Goal: Transaction & Acquisition: Obtain resource

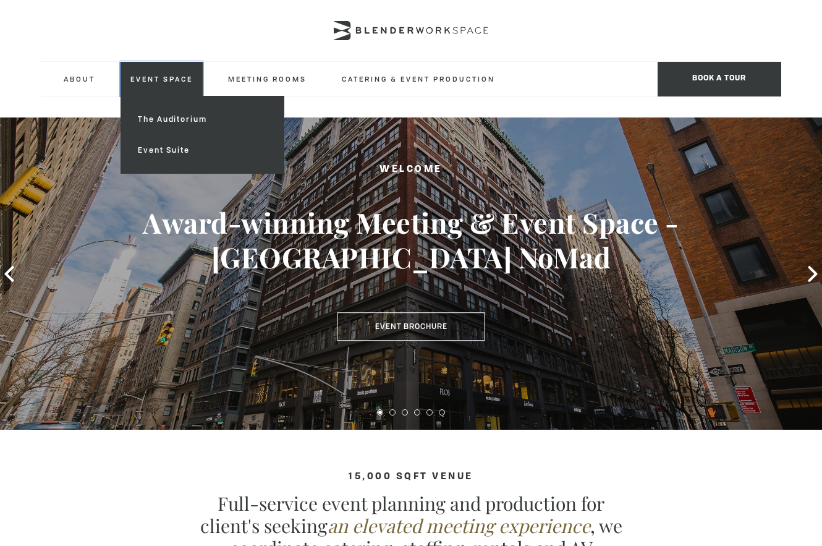
click at [152, 77] on link "Event Space" at bounding box center [162, 79] width 82 height 34
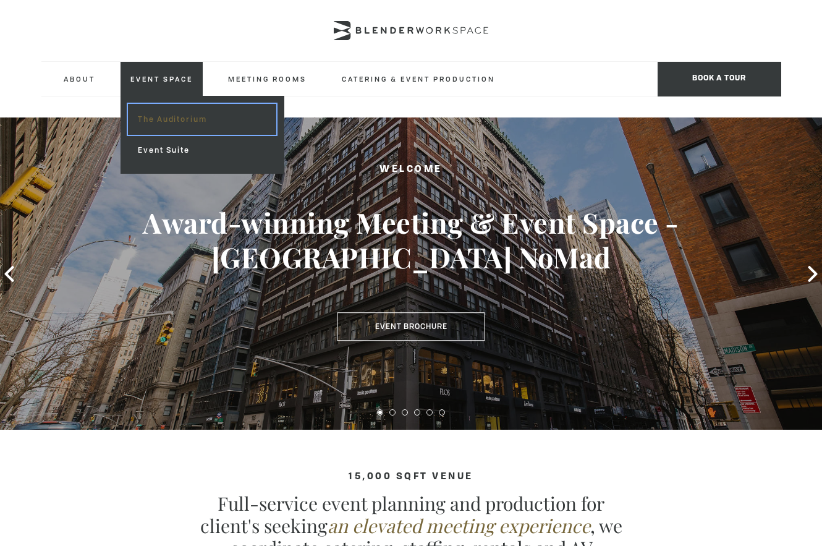
click at [155, 120] on link "The Auditorium" at bounding box center [202, 119] width 148 height 31
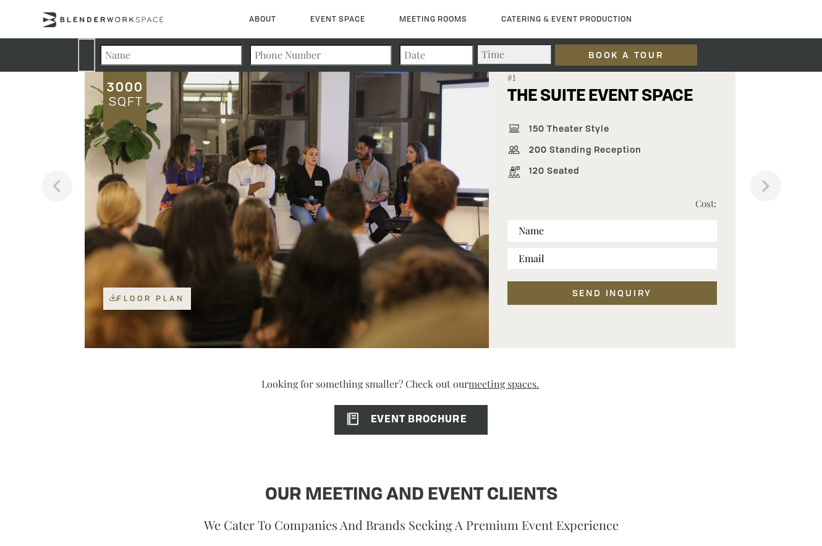
scroll to position [813, 0]
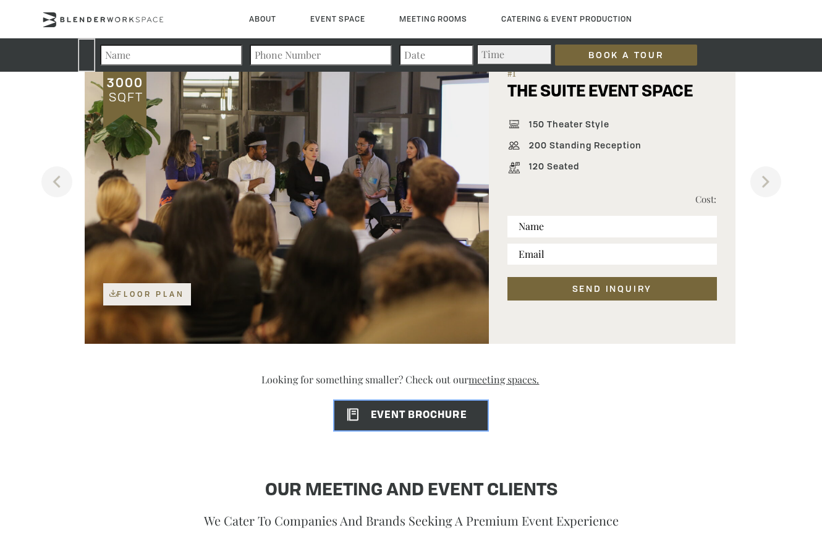
click at [397, 412] on span "EVENT BROCHURE" at bounding box center [400, 415] width 132 height 10
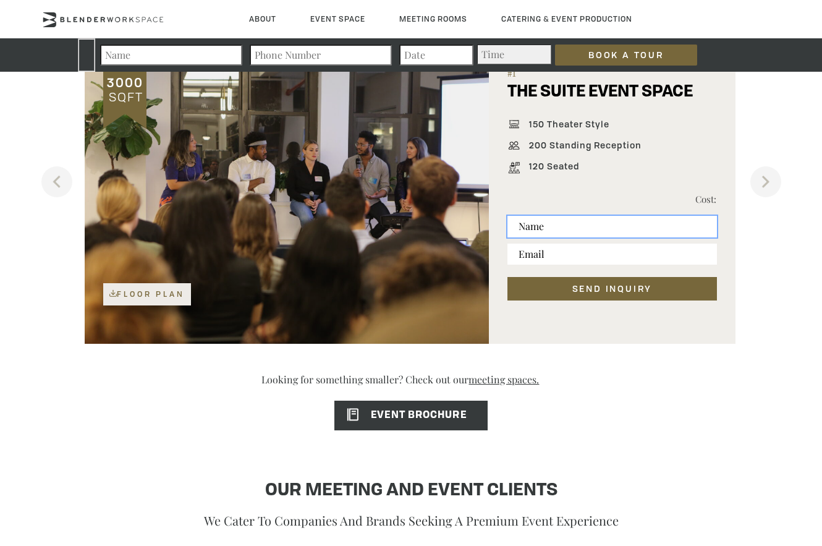
click at [588, 229] on input "text" at bounding box center [611, 226] width 209 height 21
click at [631, 197] on p "Cost:" at bounding box center [664, 199] width 104 height 15
click at [157, 301] on link "Floor Plan" at bounding box center [147, 294] width 88 height 22
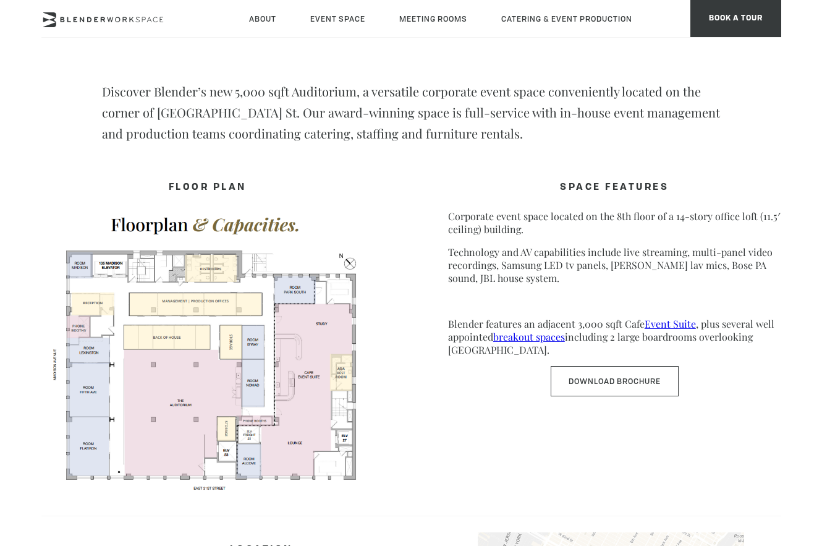
scroll to position [561, 0]
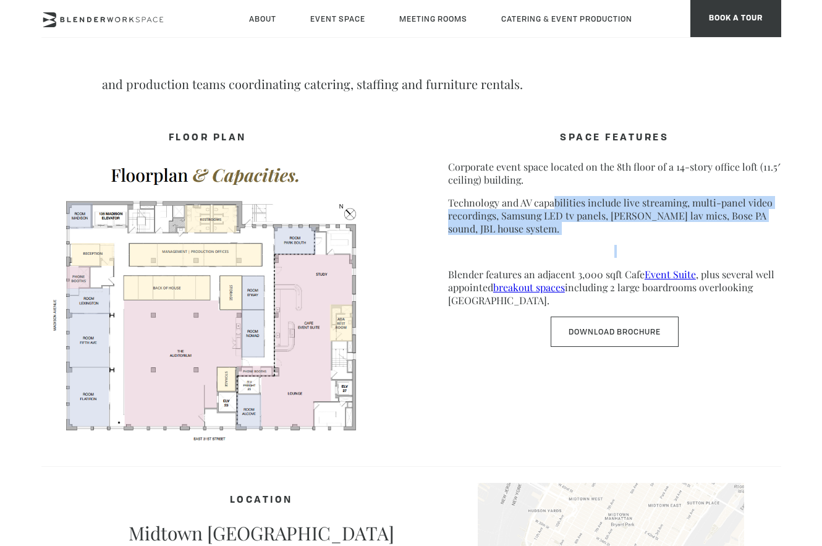
drag, startPoint x: 612, startPoint y: 239, endPoint x: 552, endPoint y: 208, distance: 67.4
click at [552, 208] on div "SPACE FEATURES Corporate event space located on the 8th floor of a 14-story off…" at bounding box center [614, 237] width 333 height 220
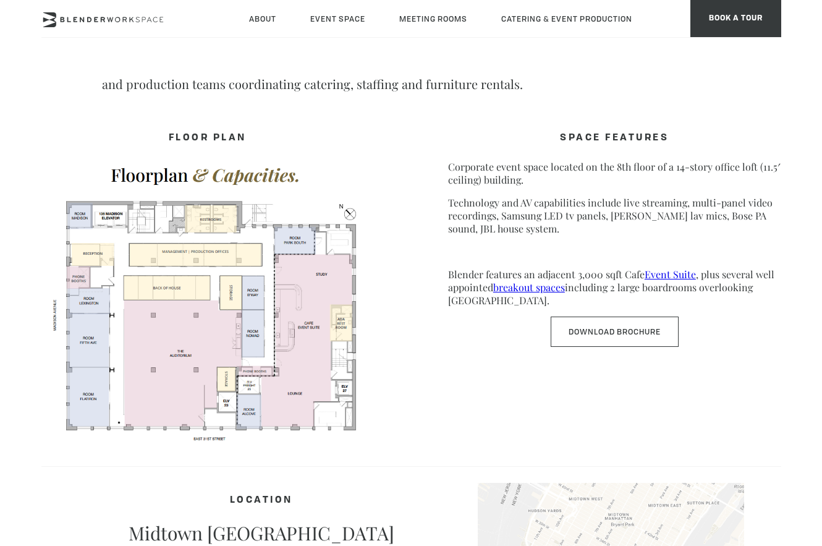
click at [569, 180] on p "Corporate event space located on the 8th floor of a 14-story office loft (11.5′…" at bounding box center [614, 173] width 333 height 26
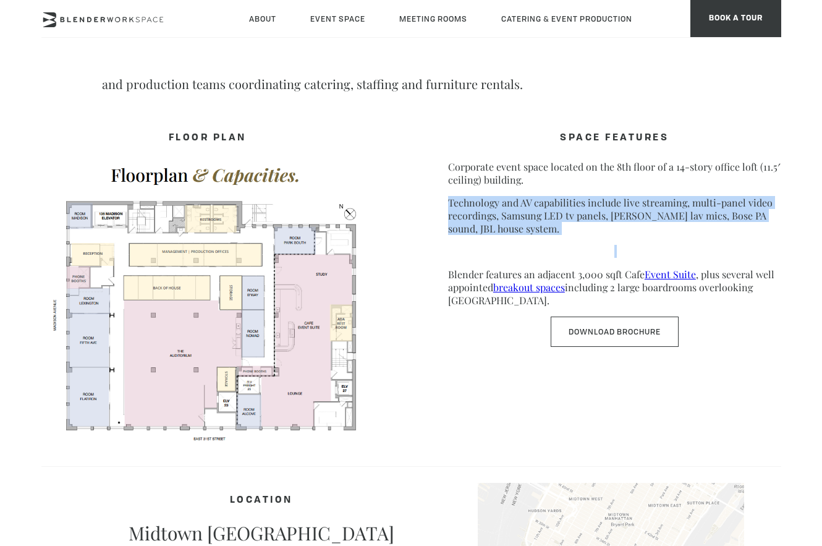
drag, startPoint x: 577, startPoint y: 236, endPoint x: 422, endPoint y: 192, distance: 161.4
click at [422, 192] on div "FLOOR PLAN SPACE FEATURES Corporate event space located on the 8th floor of a 1…" at bounding box center [411, 280] width 740 height 332
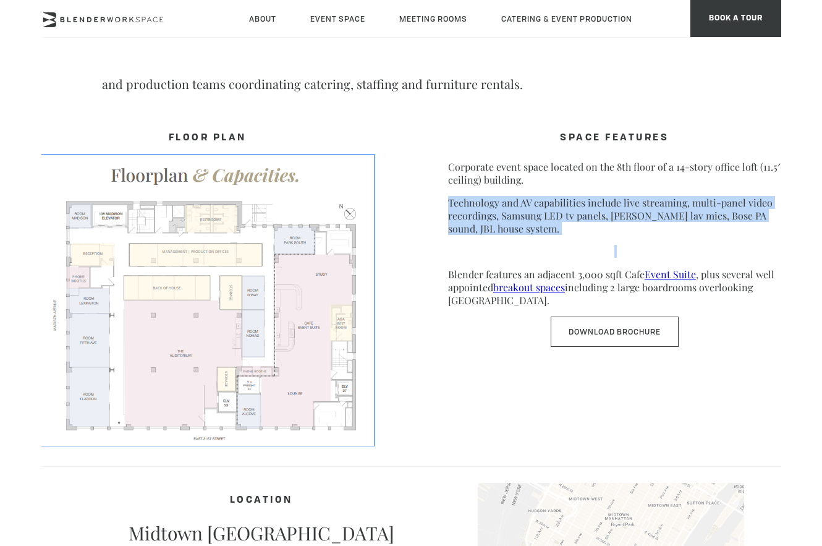
click at [92, 333] on img at bounding box center [207, 299] width 333 height 289
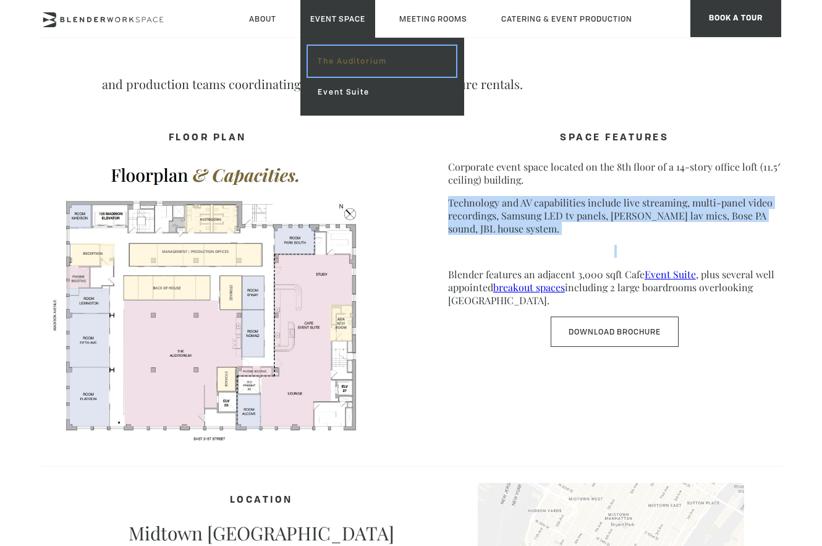
click at [358, 64] on link "The Auditorium" at bounding box center [382, 61] width 148 height 31
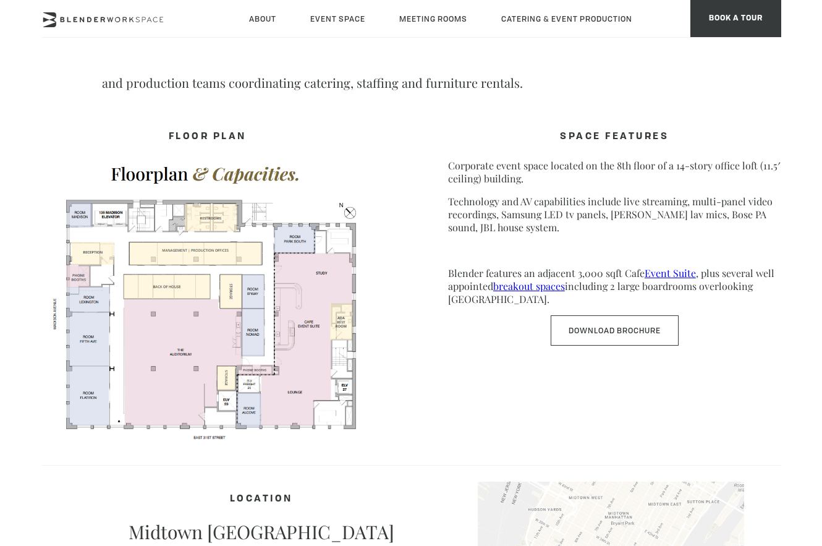
scroll to position [565, 0]
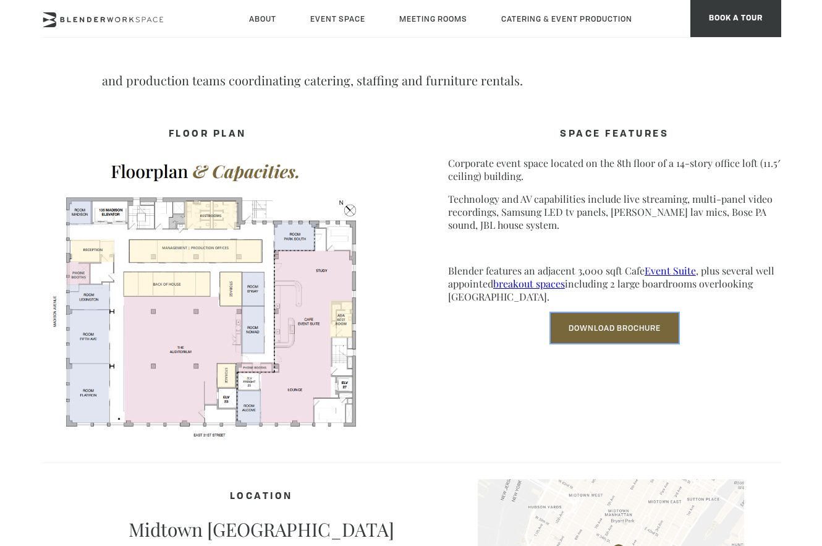
click at [619, 329] on link "Download Brochure" at bounding box center [615, 328] width 128 height 30
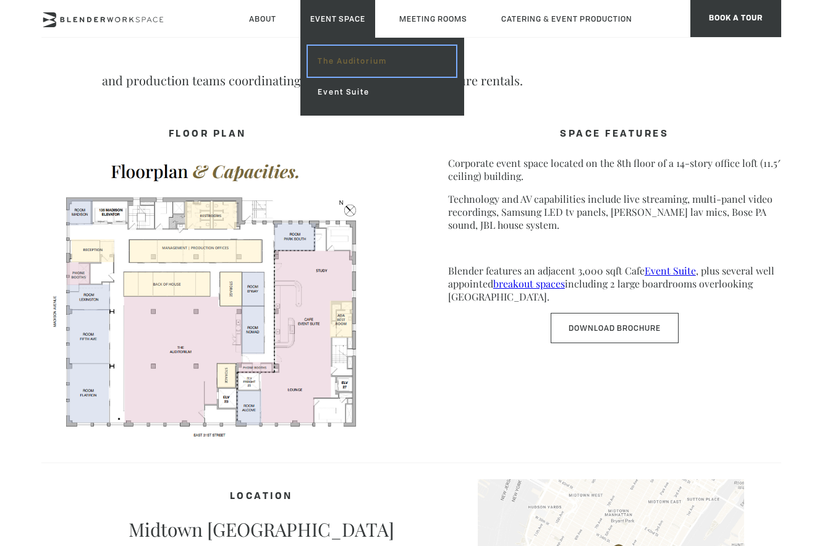
click at [343, 59] on link "The Auditorium" at bounding box center [382, 61] width 148 height 31
